Goal: Transaction & Acquisition: Purchase product/service

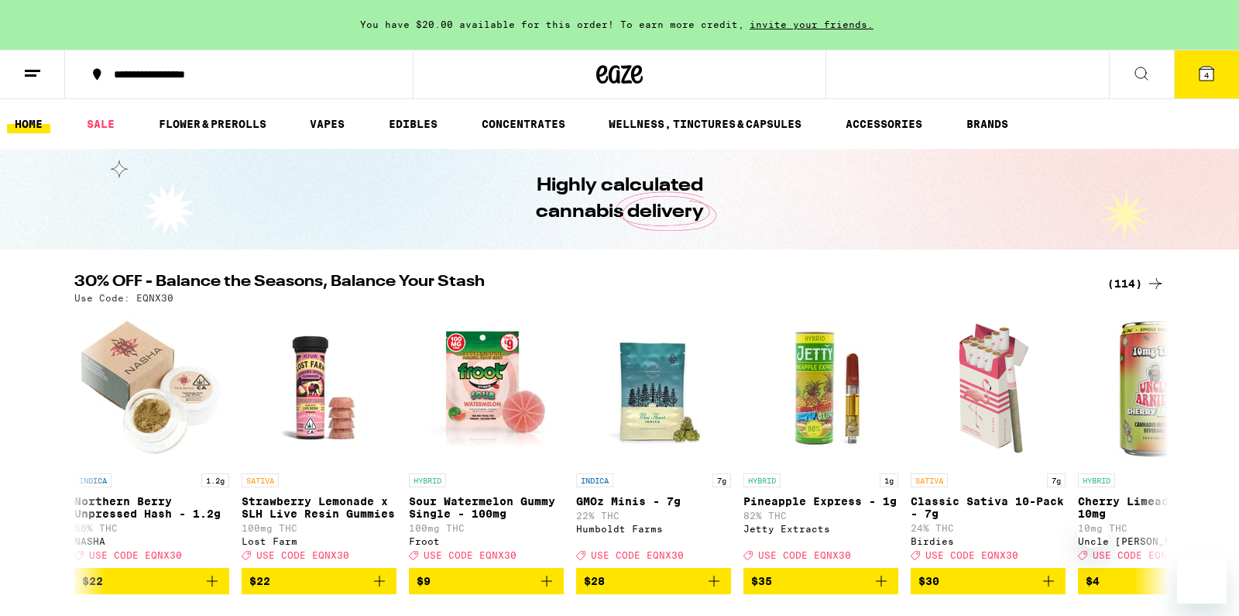
click at [1212, 82] on icon at bounding box center [1207, 73] width 19 height 19
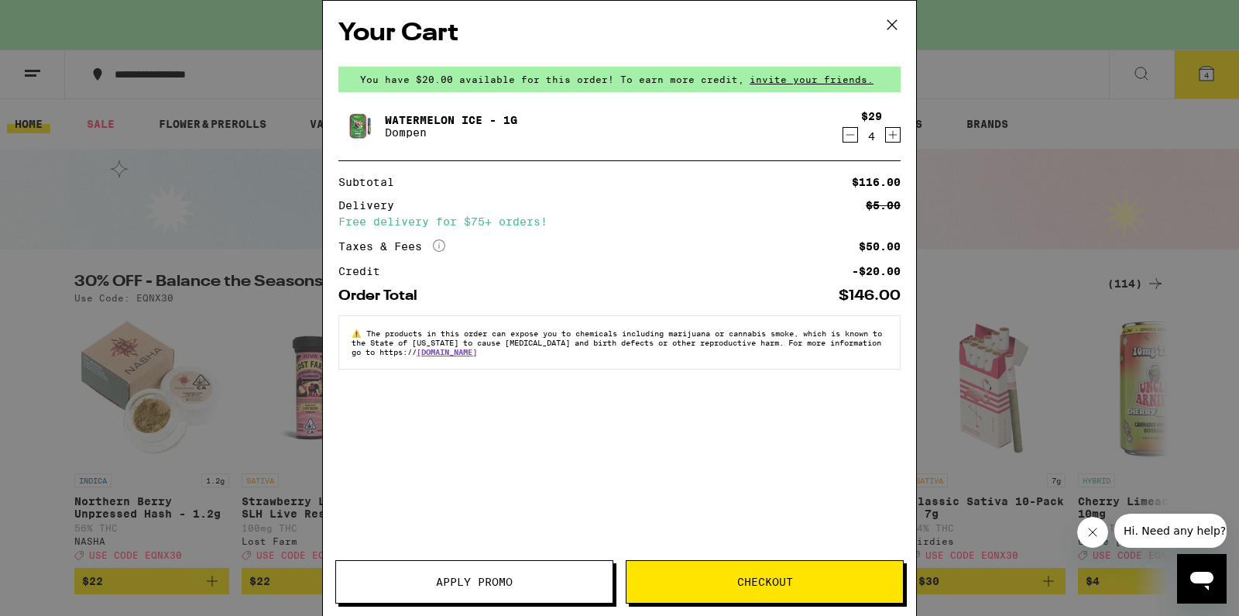
click at [853, 140] on icon "Decrement" at bounding box center [851, 134] width 14 height 19
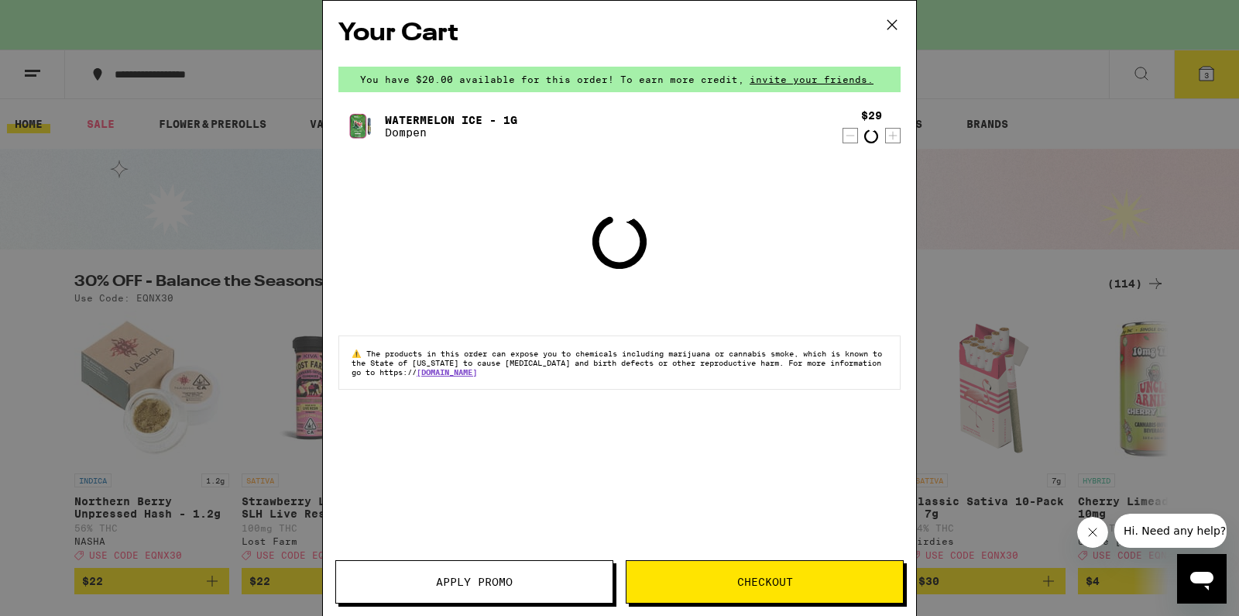
click at [853, 140] on icon "Decrement" at bounding box center [851, 135] width 14 height 19
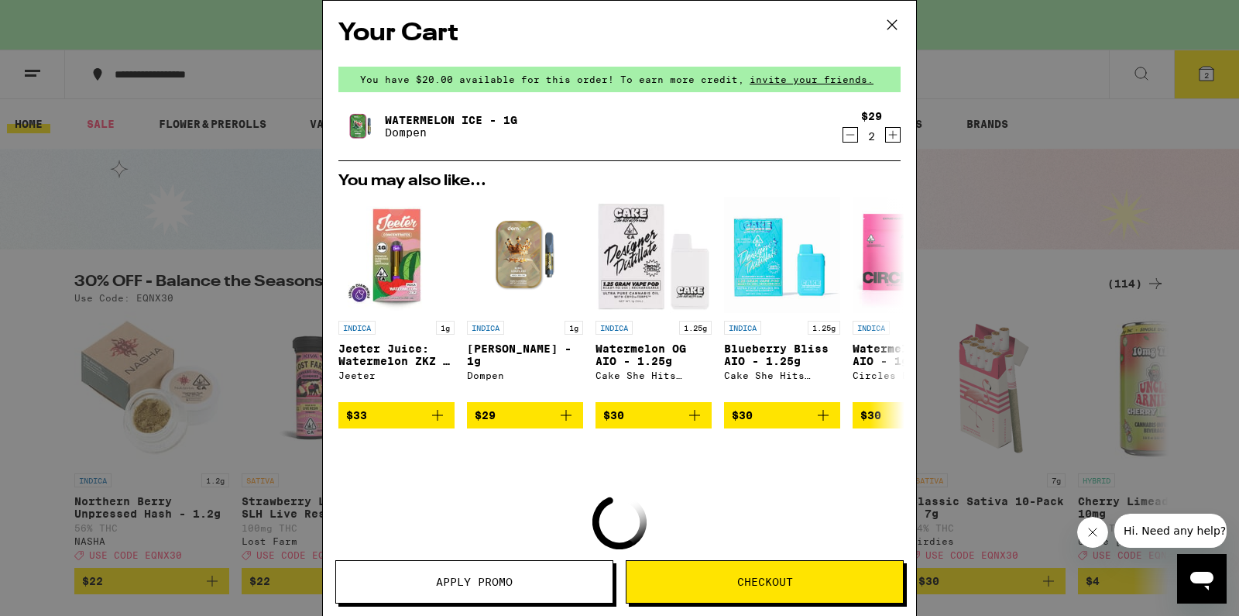
click at [853, 140] on icon "Decrement" at bounding box center [851, 134] width 14 height 19
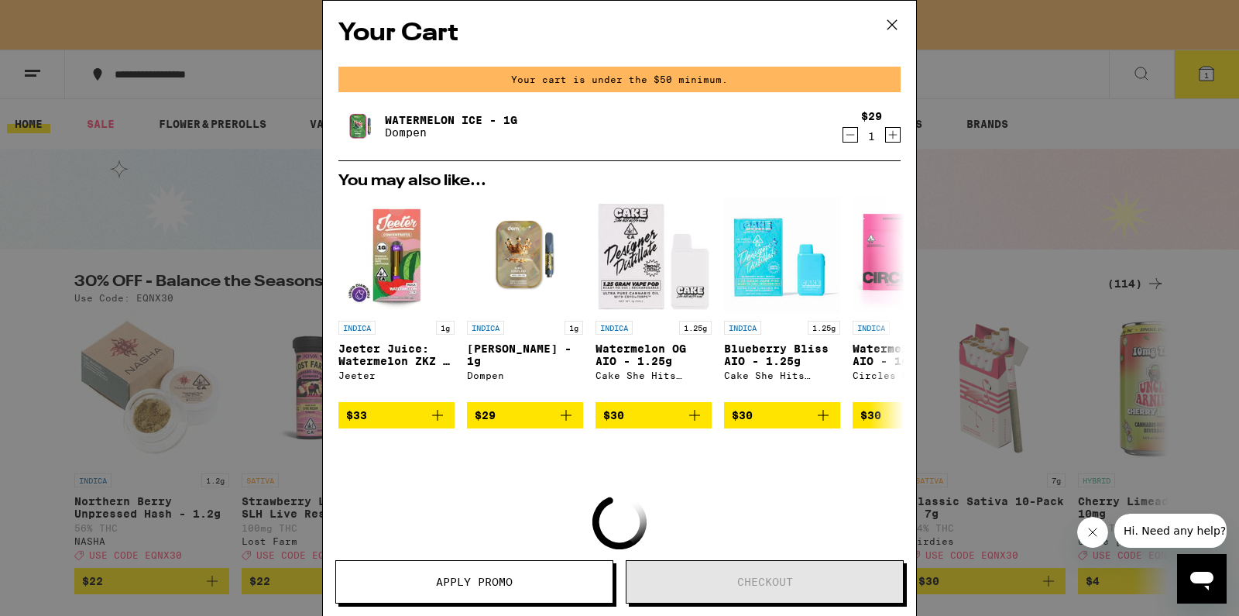
click at [898, 140] on icon "Increment" at bounding box center [893, 134] width 14 height 19
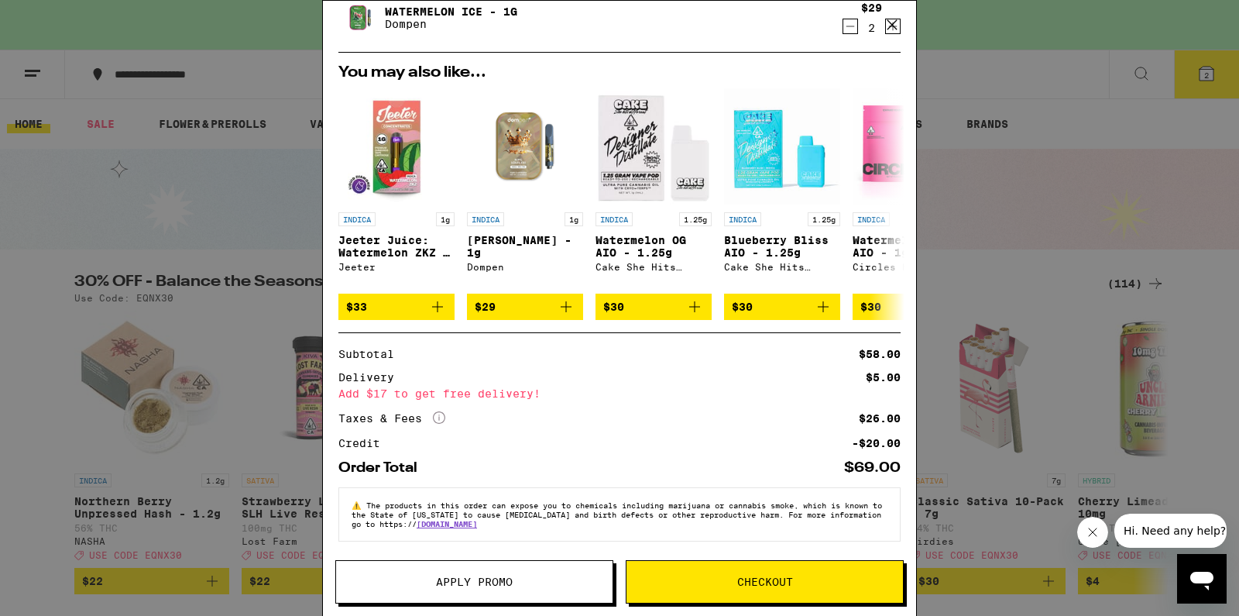
scroll to position [120, 0]
click at [242, 165] on div "Your Cart You have $20.00 available for this order! To earn more credit, invite…" at bounding box center [619, 308] width 1239 height 616
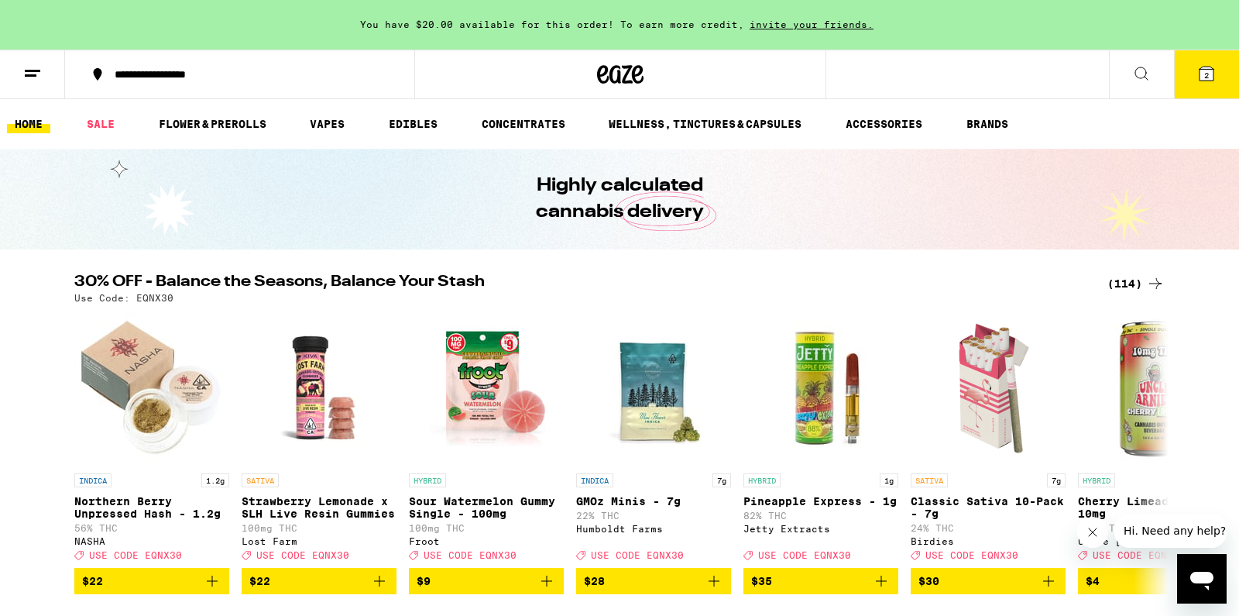
click at [1204, 84] on button "2" at bounding box center [1206, 74] width 65 height 48
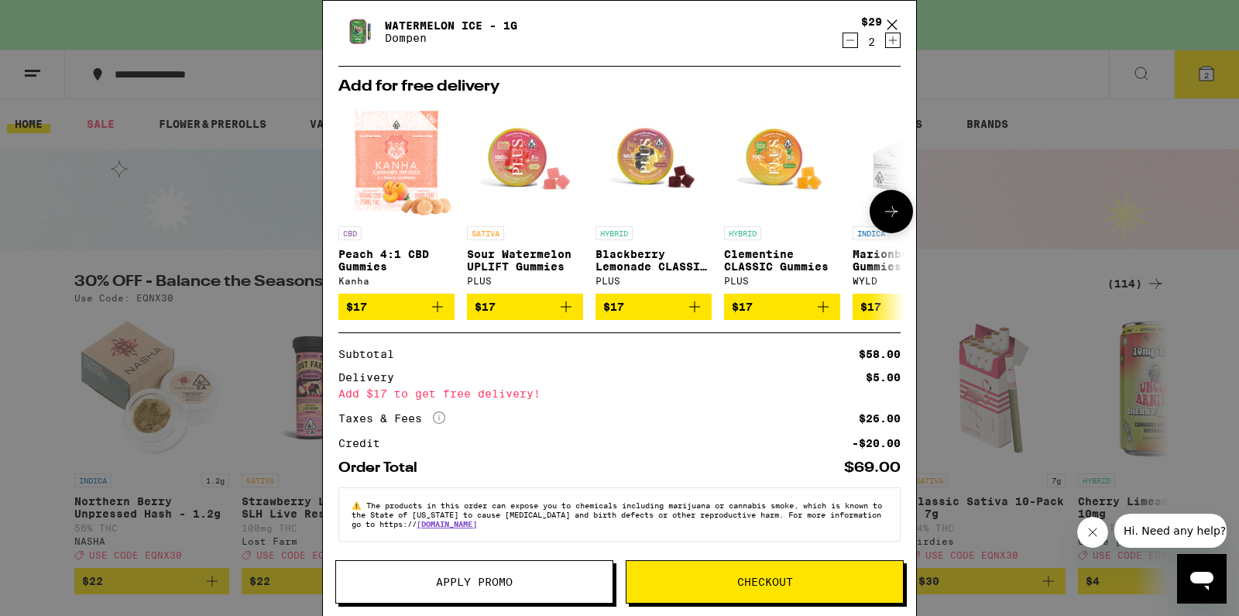
scroll to position [104, 0]
click at [173, 231] on div "Your Cart You have $20.00 available for this order! To earn more credit, invite…" at bounding box center [619, 308] width 1239 height 616
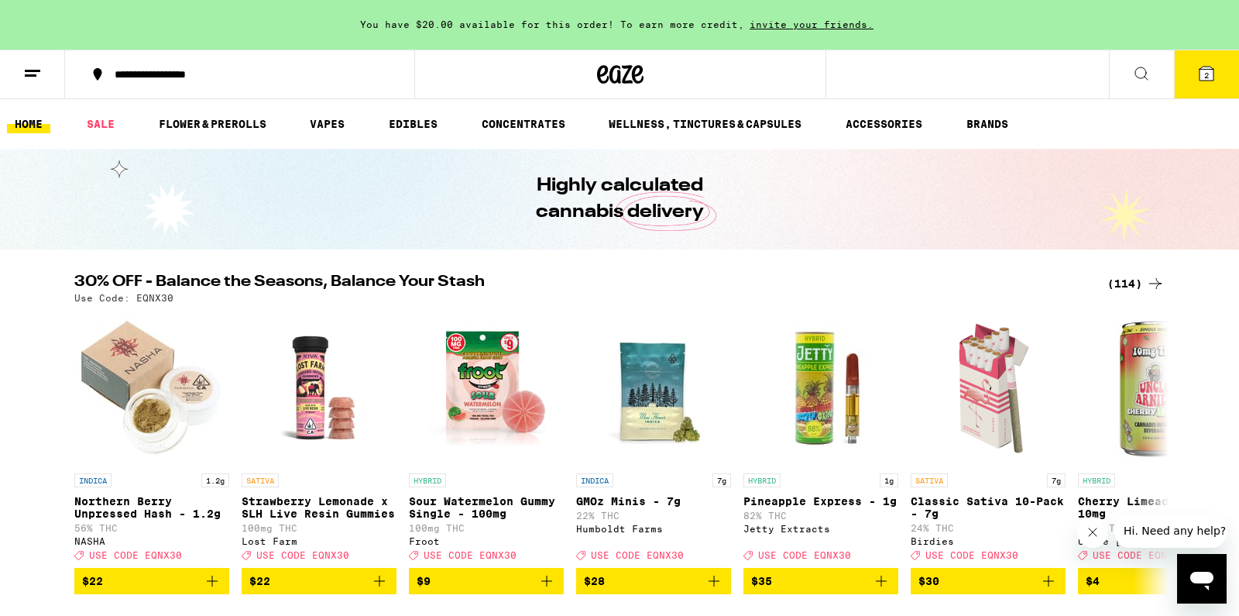
click at [871, 163] on div "Highly calculated cannabis delivery" at bounding box center [619, 199] width 595 height 101
click at [325, 132] on link "VAPES" at bounding box center [327, 124] width 50 height 19
click at [331, 125] on link "VAPES" at bounding box center [327, 124] width 50 height 19
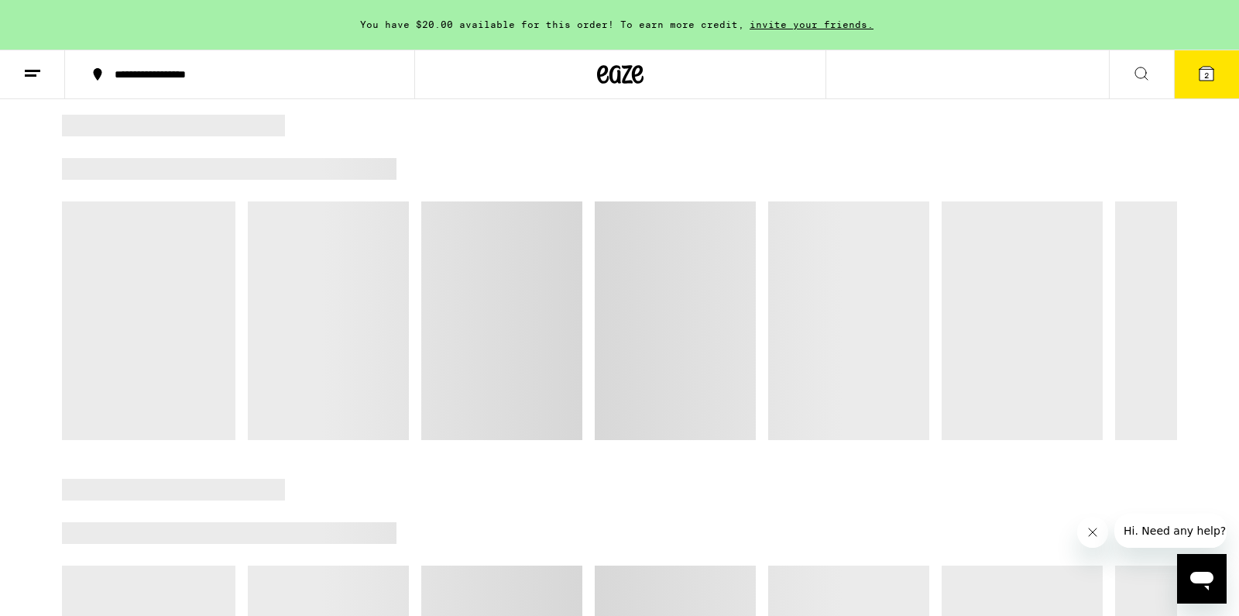
scroll to position [157, 0]
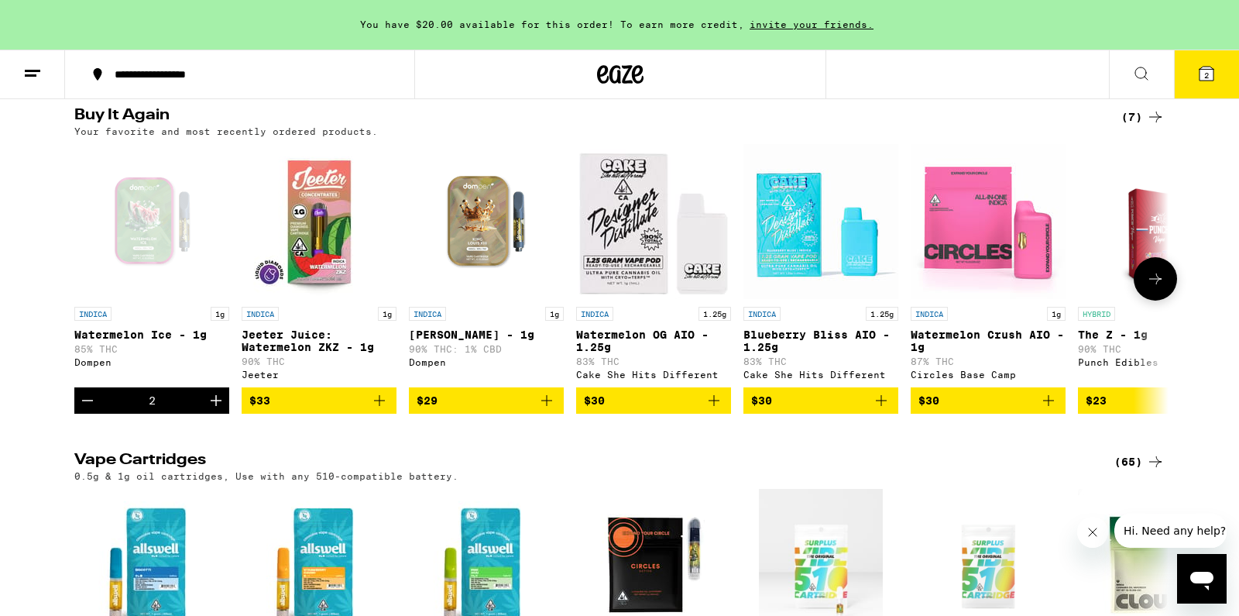
click at [84, 410] on icon "Decrement" at bounding box center [87, 400] width 19 height 19
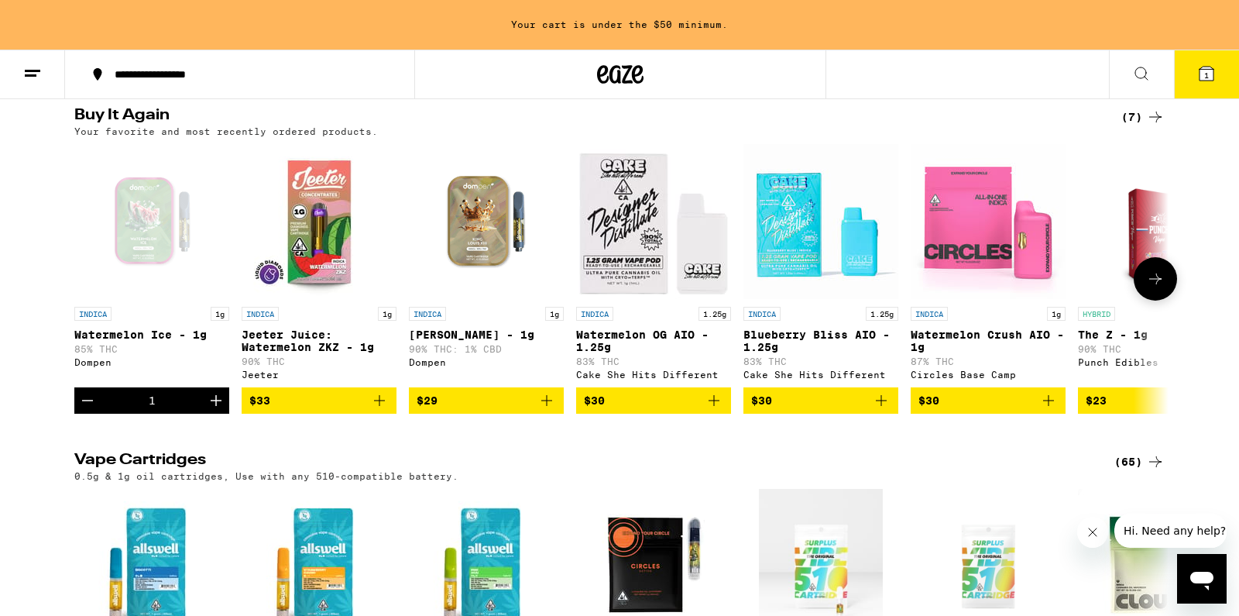
click at [84, 410] on icon "Decrement" at bounding box center [87, 400] width 19 height 19
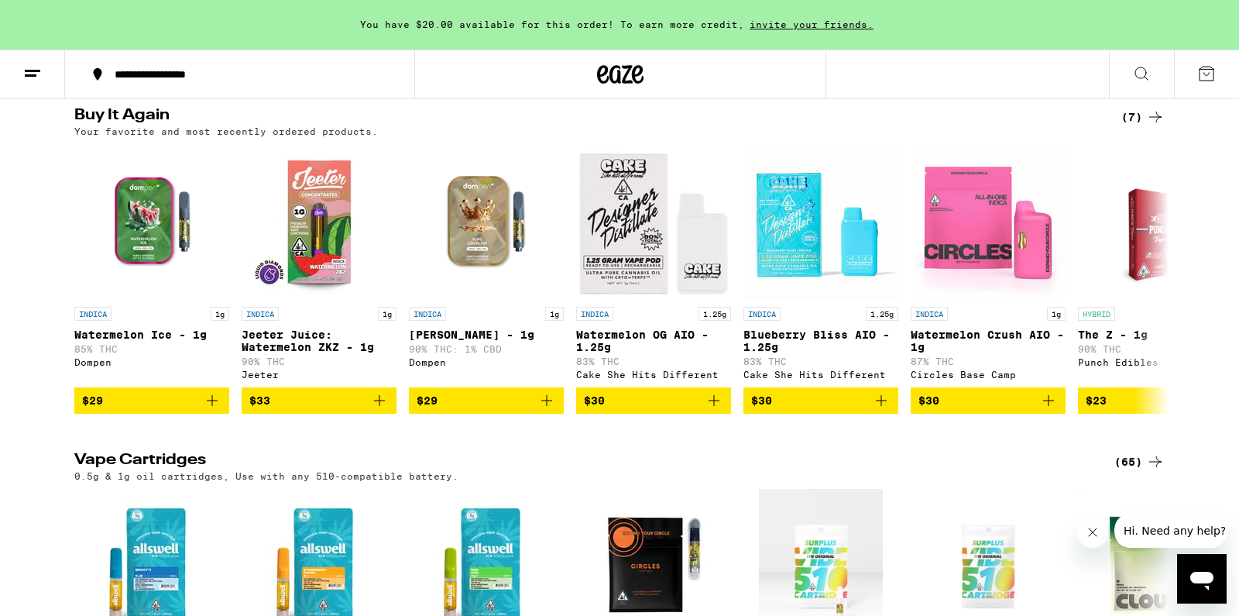
click at [1141, 113] on div "(7)" at bounding box center [1143, 117] width 43 height 19
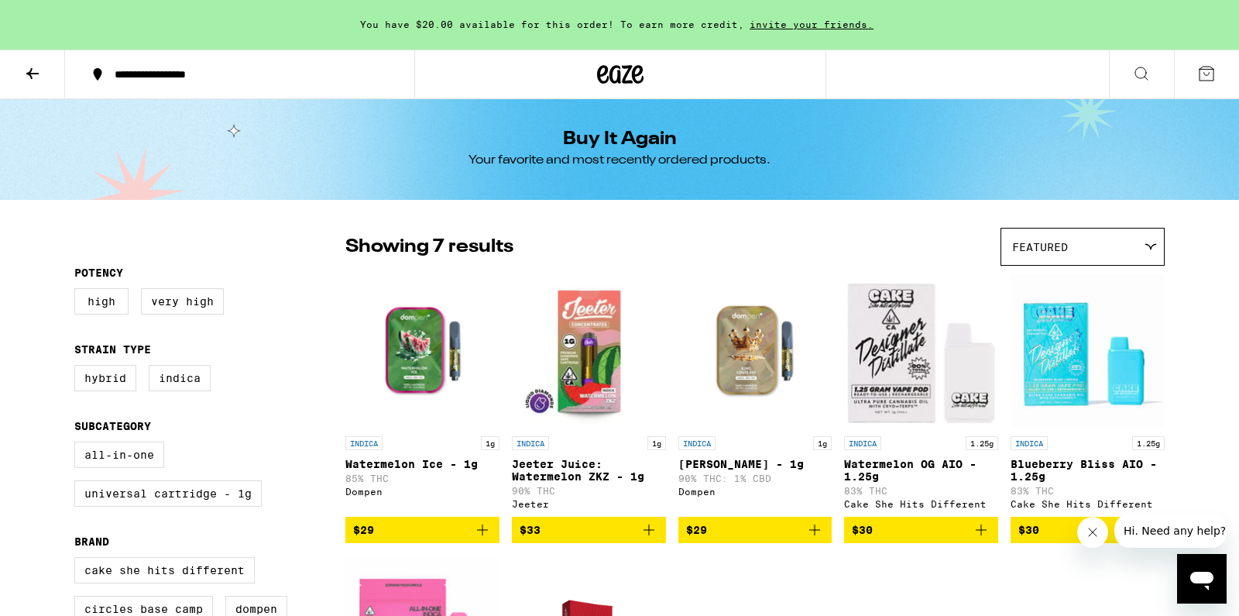
click at [818, 534] on icon "Add to bag" at bounding box center [815, 530] width 19 height 19
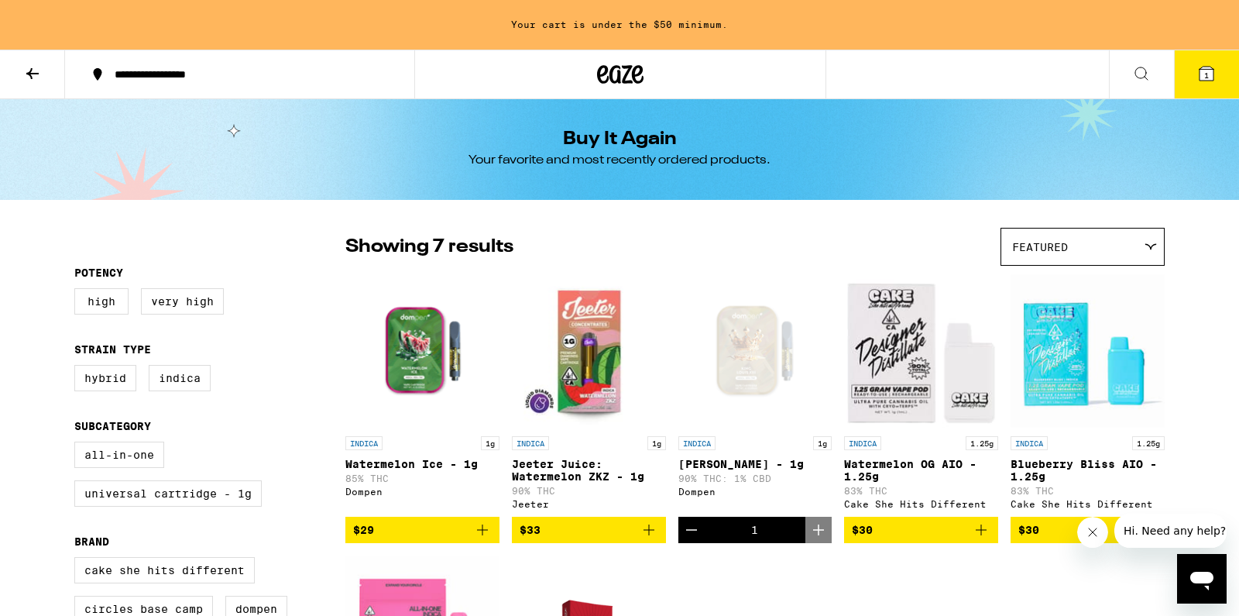
click at [489, 536] on icon "Add to bag" at bounding box center [482, 530] width 19 height 19
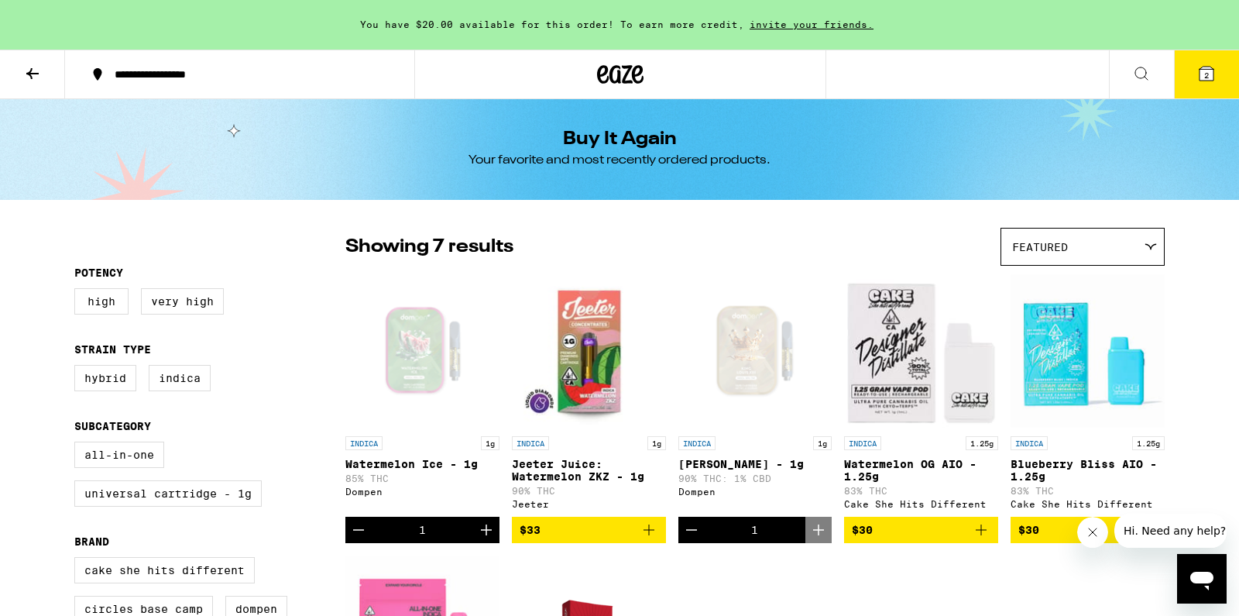
click at [1204, 64] on button "2" at bounding box center [1206, 74] width 65 height 48
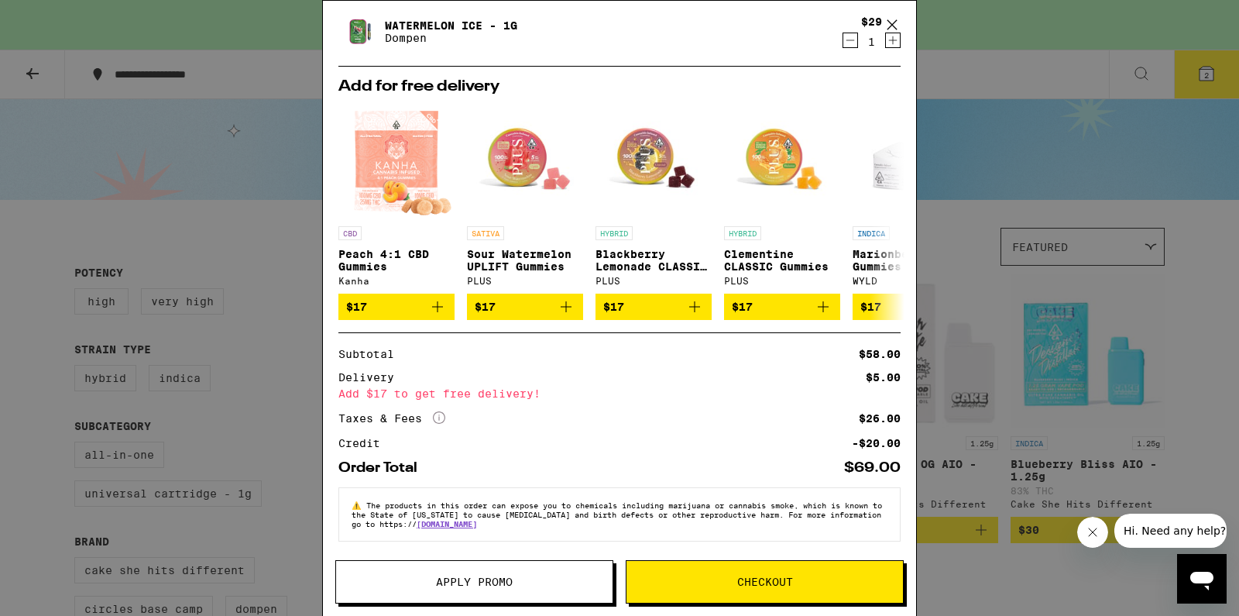
scroll to position [160, 0]
click at [751, 577] on span "Checkout" at bounding box center [765, 581] width 56 height 11
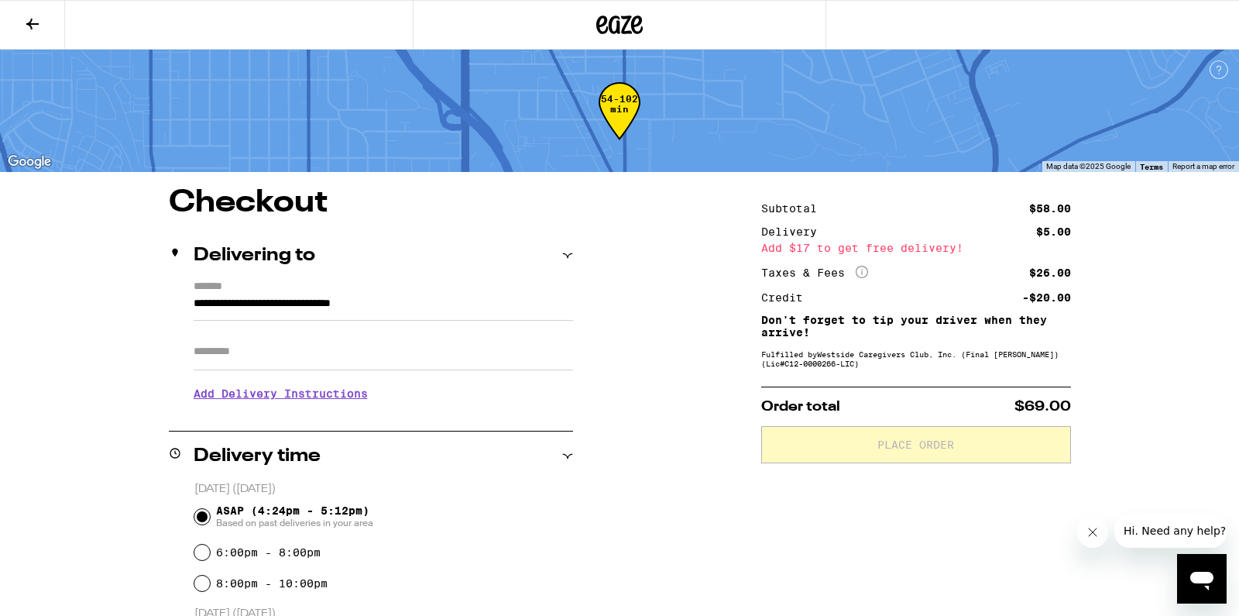
click at [467, 370] on input "Apt/Suite" at bounding box center [384, 351] width 380 height 37
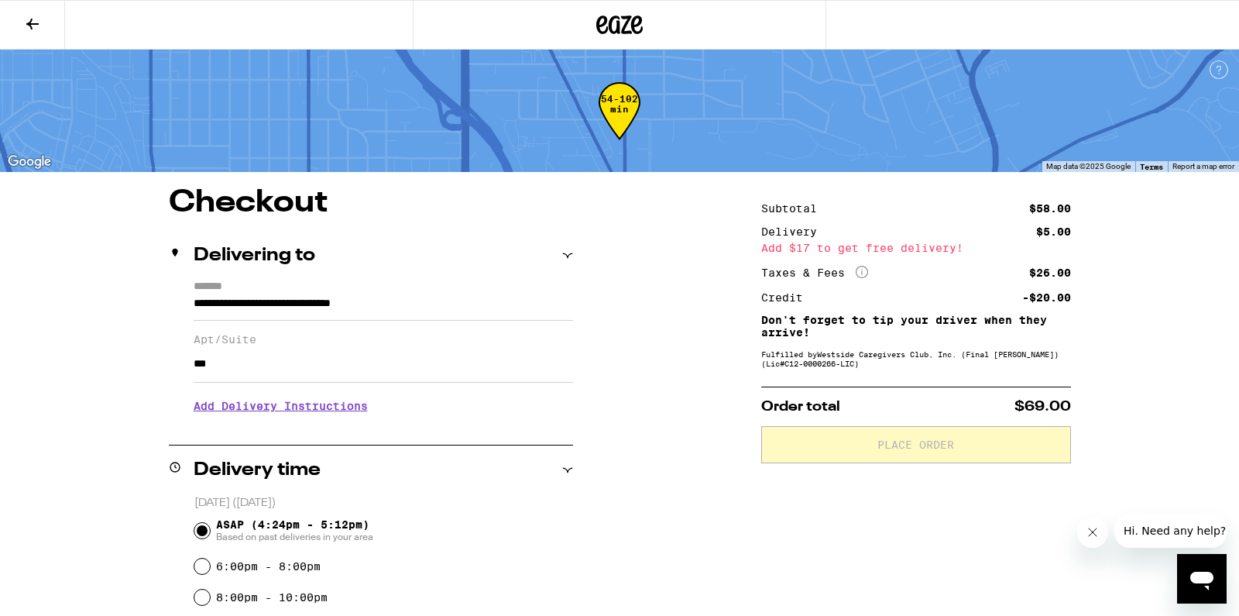
type input "***"
click at [319, 411] on h3 "Add Delivery Instructions" at bounding box center [384, 406] width 380 height 36
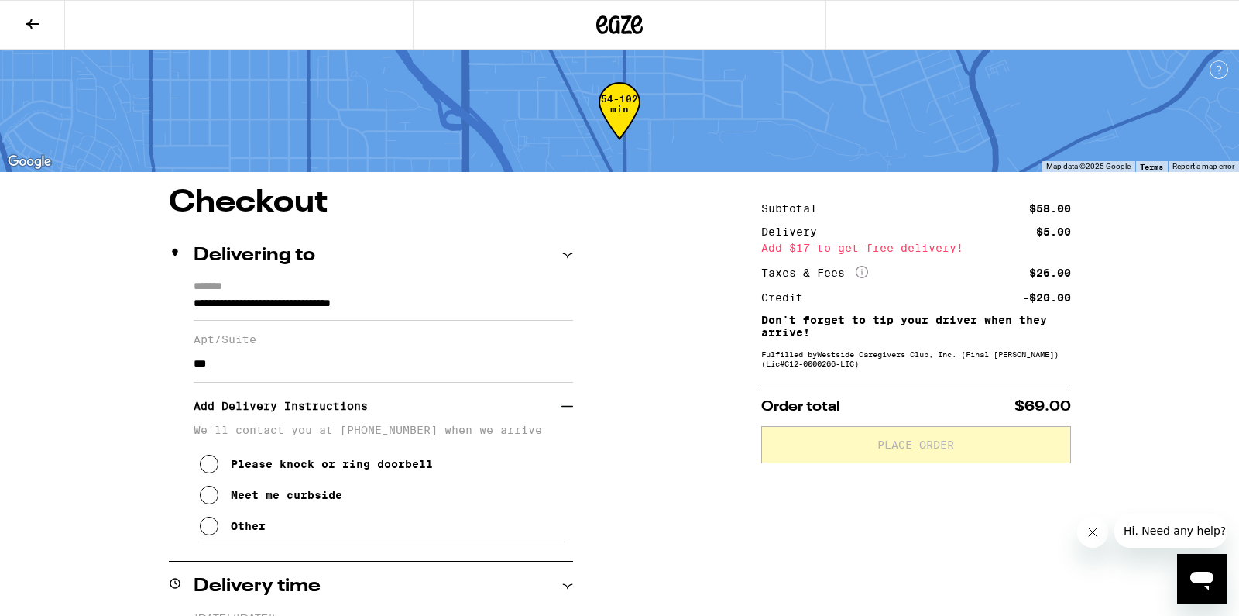
click at [225, 536] on button "Other" at bounding box center [233, 525] width 66 height 31
click at [270, 573] on textarea "Enter any other delivery instructions you want driver to know" at bounding box center [383, 577] width 369 height 73
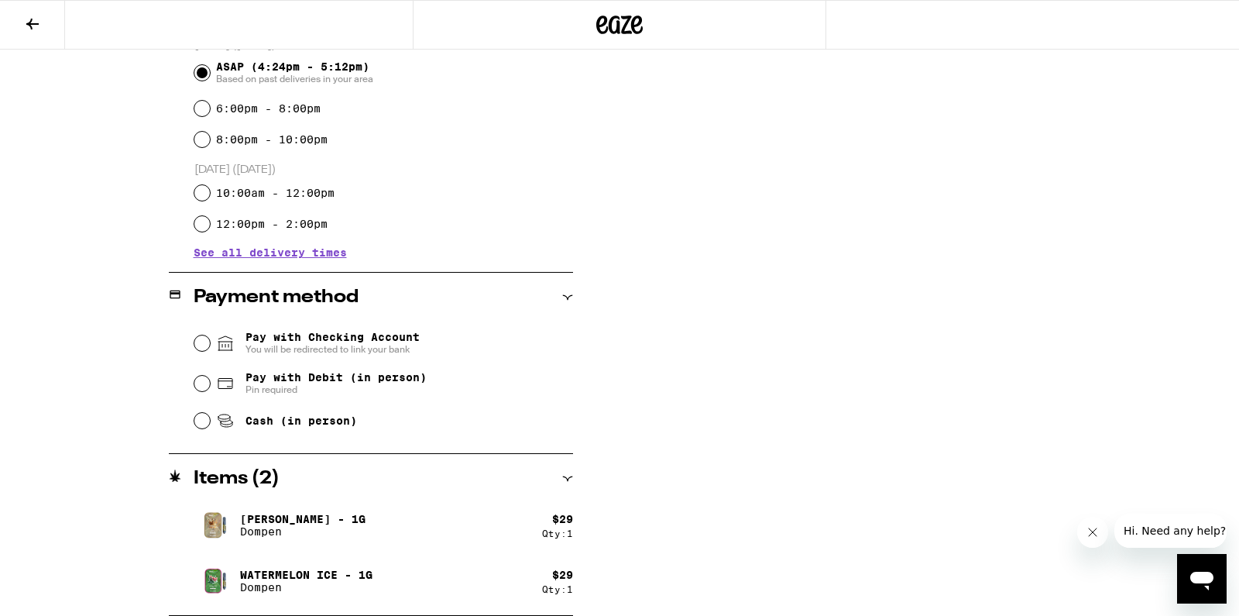
scroll to position [662, 0]
type textarea "Please press 79 on the callbox to be let up, thank you!"
click at [202, 385] on input "Pay with Debit (in person) Pin required" at bounding box center [201, 383] width 15 height 15
radio input "true"
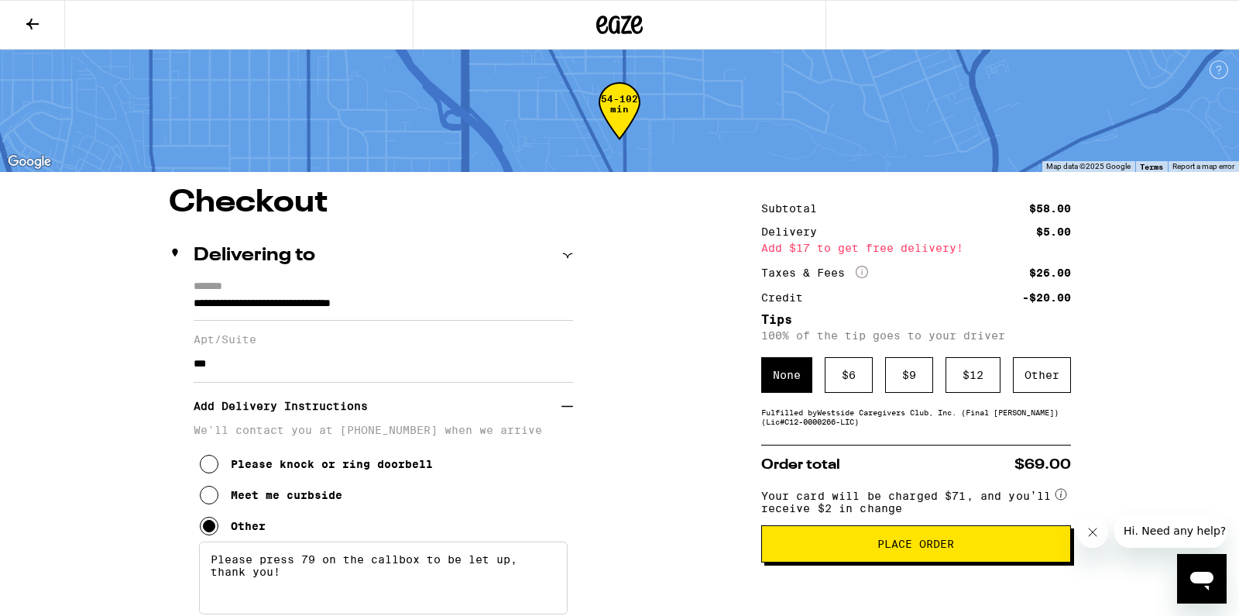
scroll to position [0, 0]
click at [971, 547] on button "Place Order" at bounding box center [916, 543] width 310 height 37
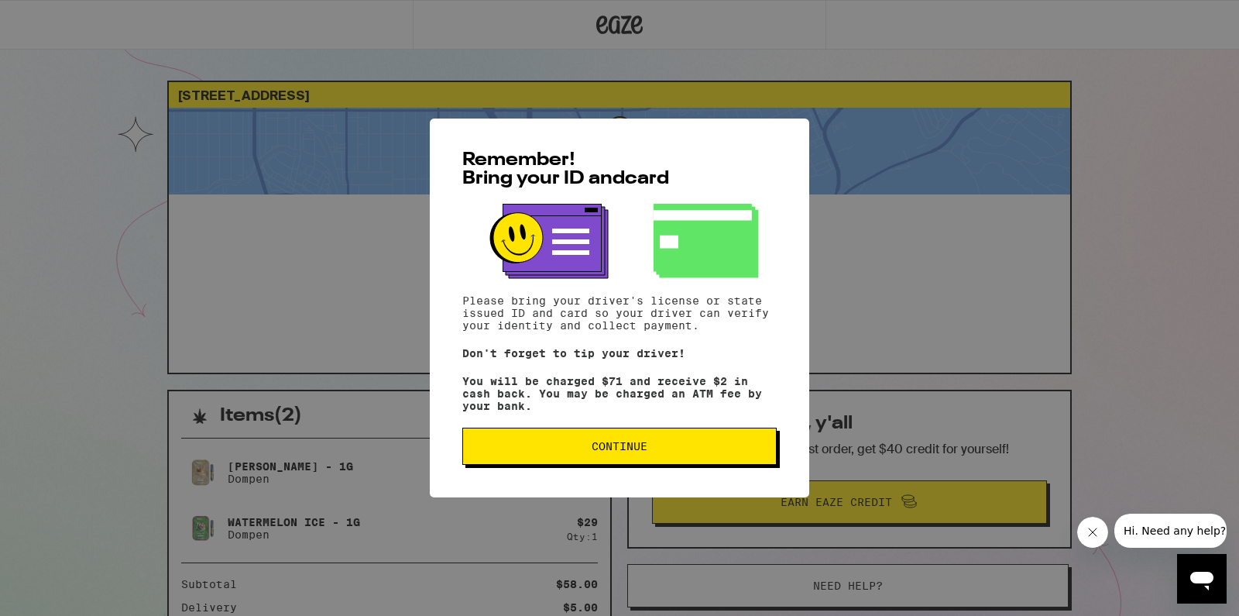
click at [587, 440] on button "Continue" at bounding box center [619, 446] width 314 height 37
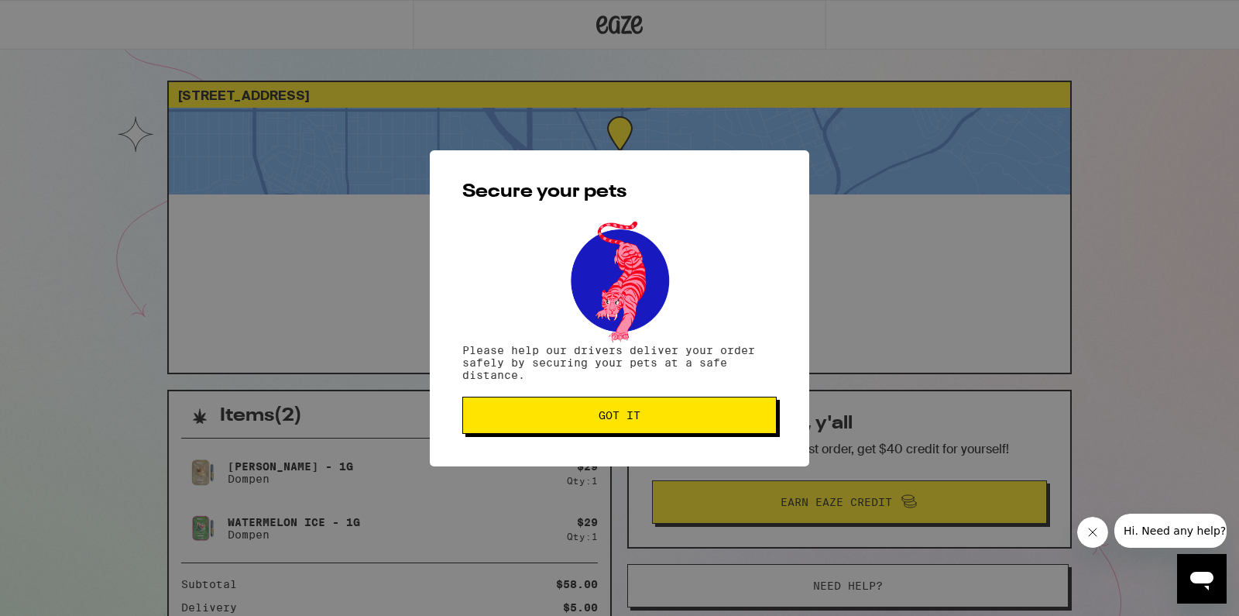
click at [618, 408] on button "Got it" at bounding box center [619, 415] width 314 height 37
